Goal: Information Seeking & Learning: Learn about a topic

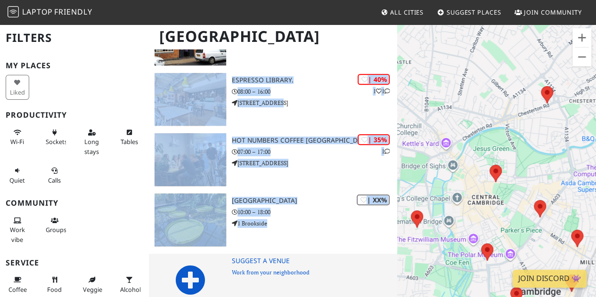
scroll to position [379, 0]
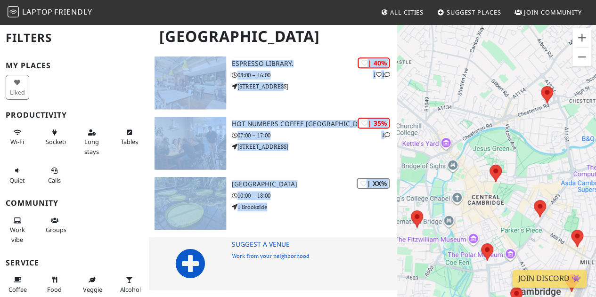
drag, startPoint x: 235, startPoint y: 131, endPoint x: 269, endPoint y: 266, distance: 140.0
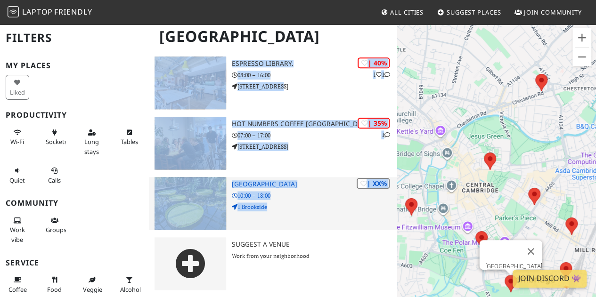
click at [290, 222] on div "| XX% Cambridge University Botanic Garden 10:00 – 18:00 1 Brookside" at bounding box center [314, 203] width 165 height 53
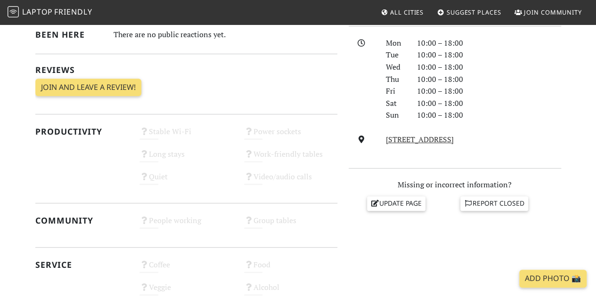
scroll to position [74, 0]
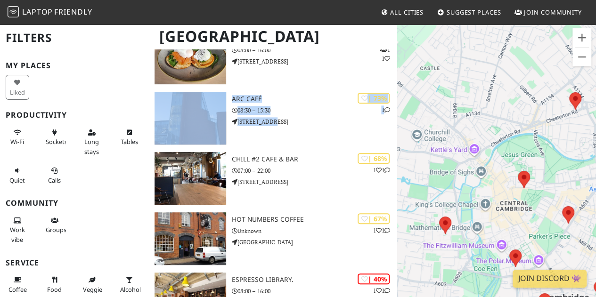
scroll to position [379, 0]
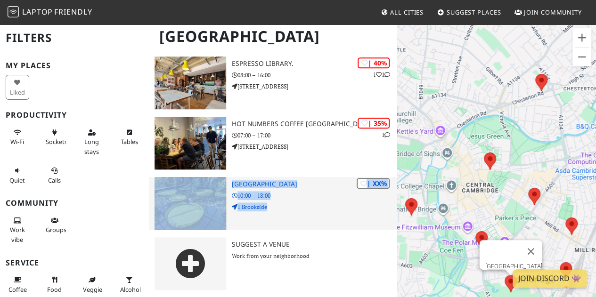
drag, startPoint x: 229, startPoint y: 120, endPoint x: 284, endPoint y: 201, distance: 98.3
copy div "ndly Places | 95% 2 The Locker Cafe 08:30 – 17:30 54 King Street | XX% Cambridg…"
click at [284, 201] on div "| XX% Cambridge University Botanic Garden 10:00 – 18:00 1 Brookside" at bounding box center [314, 203] width 165 height 53
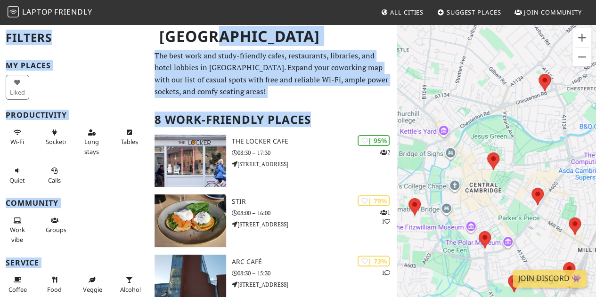
drag, startPoint x: 331, startPoint y: 88, endPoint x: 202, endPoint y: -3, distance: 158.2
click at [202, 0] on html "Laptop Friendly All Cities Suggest Places Join Community [GEOGRAPHIC_DATA] Filt…" at bounding box center [298, 148] width 596 height 297
click at [327, 116] on h2 "8 Work-Friendly Places" at bounding box center [273, 120] width 237 height 29
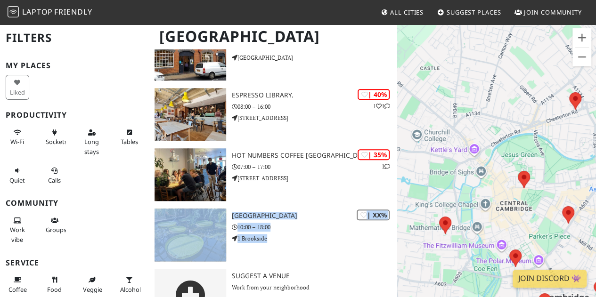
scroll to position [379, 0]
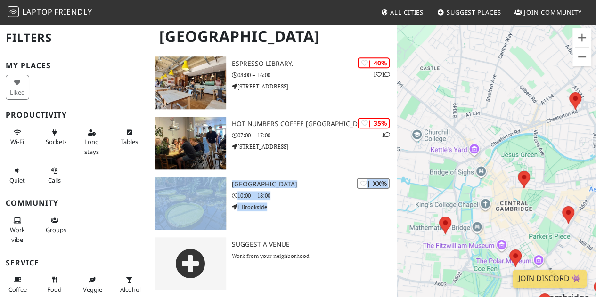
drag, startPoint x: 321, startPoint y: 124, endPoint x: 340, endPoint y: 311, distance: 188.4
copy div "| 95% 2 The Locker Cafe 08:30 – 17:[GEOGRAPHIC_DATA][STREET_ADDRESS] | XX% [GEO…"
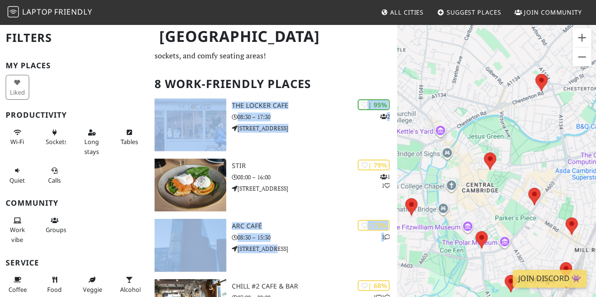
scroll to position [35, 0]
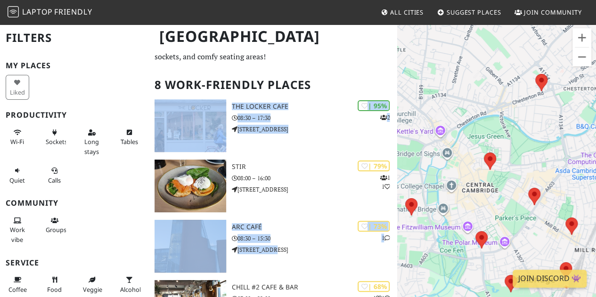
click at [360, 71] on h2 "8 Work-Friendly Places" at bounding box center [273, 85] width 237 height 29
